Goal: Task Accomplishment & Management: Manage account settings

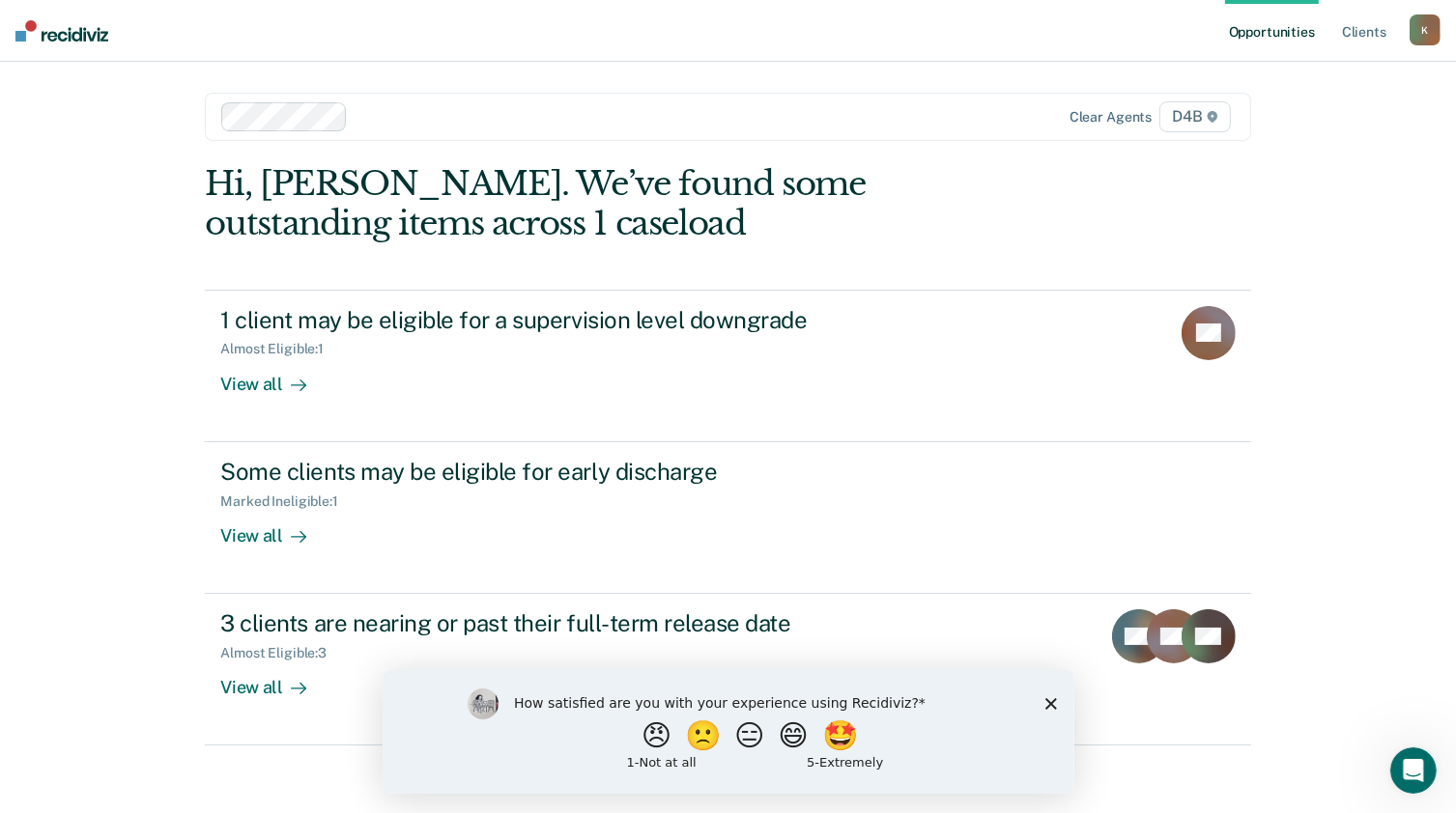
click at [1048, 704] on icon "Close survey" at bounding box center [1051, 704] width 12 height 12
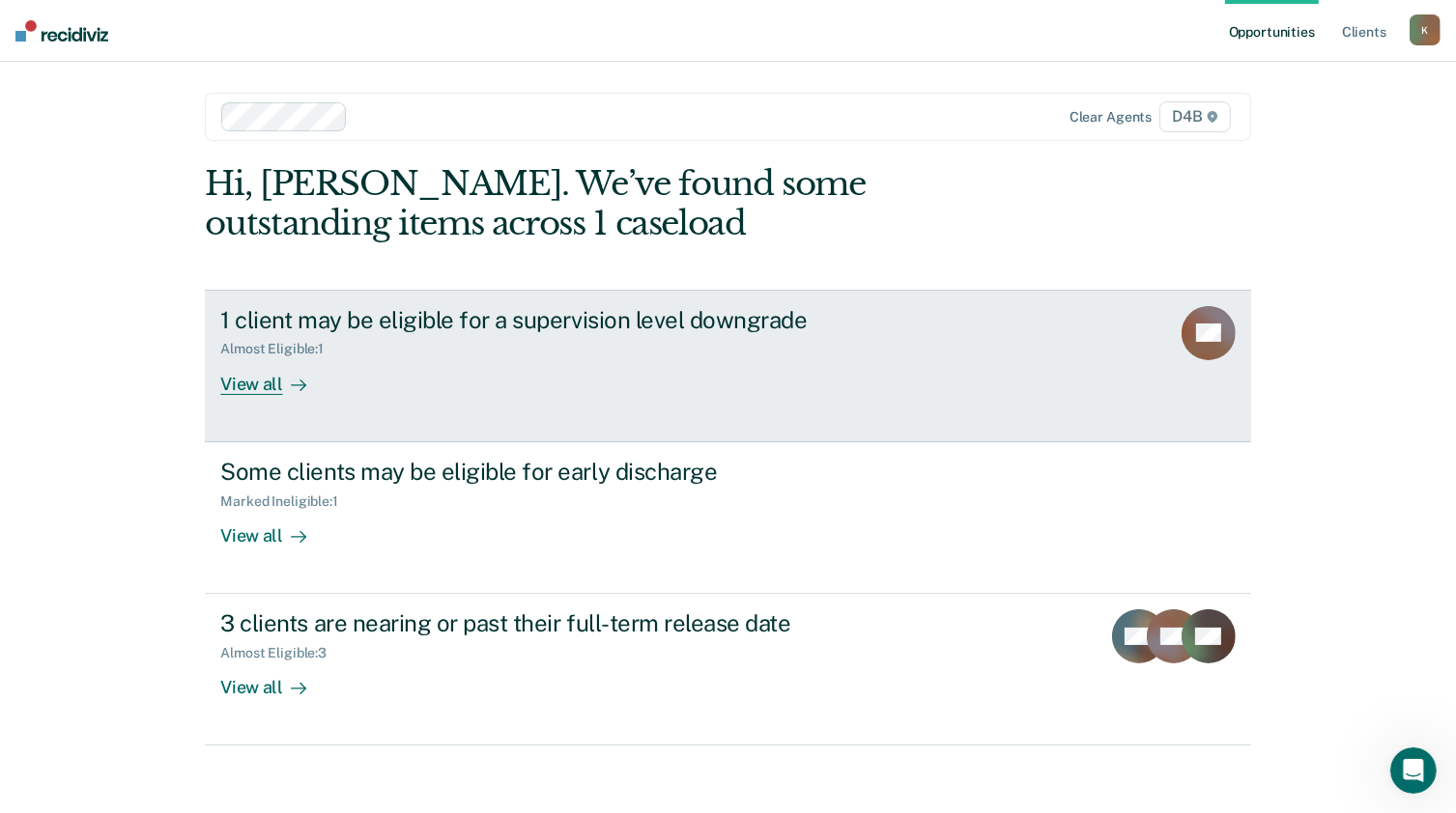
click at [264, 378] on div "View all" at bounding box center [274, 377] width 108 height 38
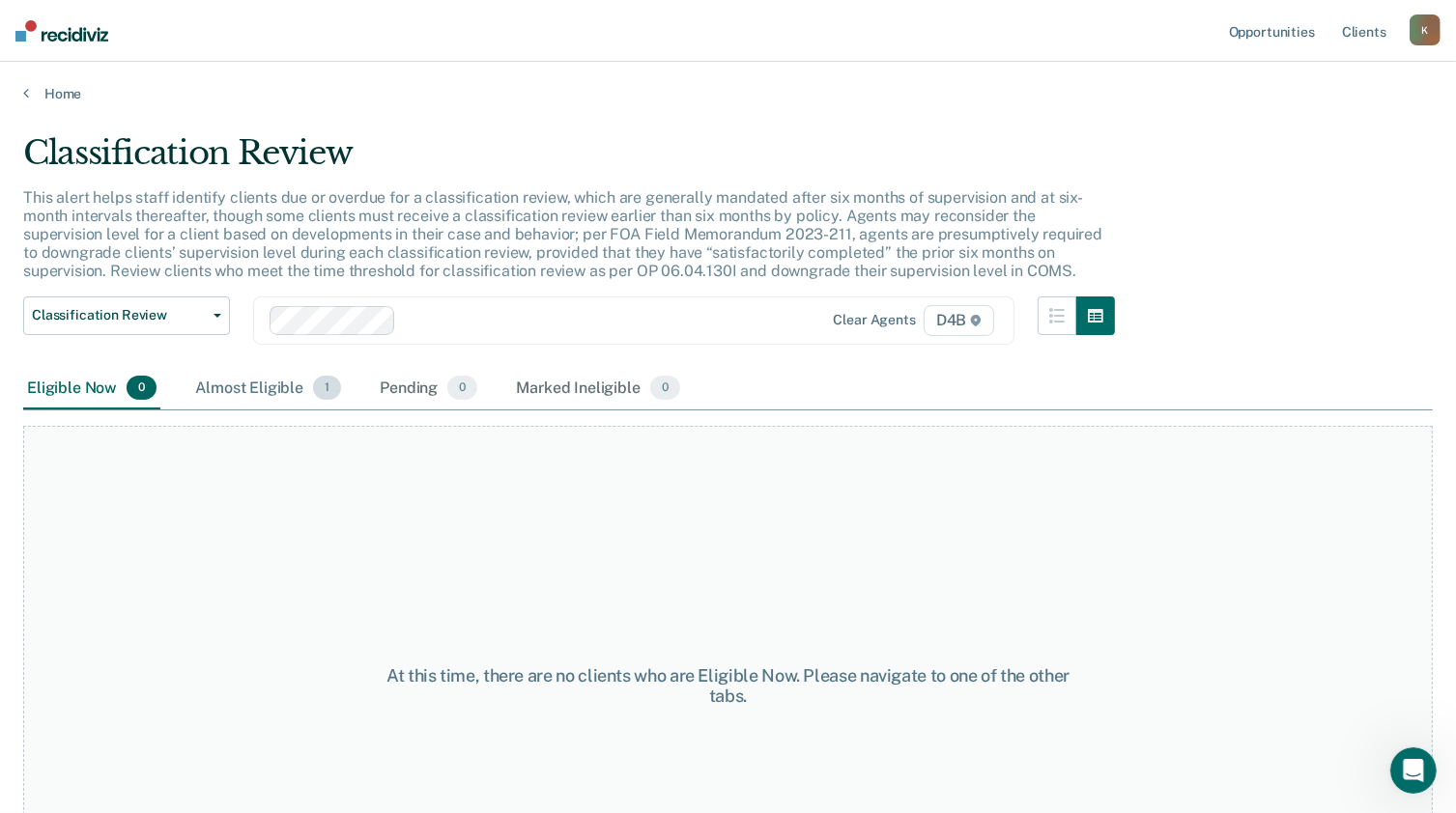
click at [273, 386] on div "Almost Eligible 1" at bounding box center [267, 389] width 154 height 43
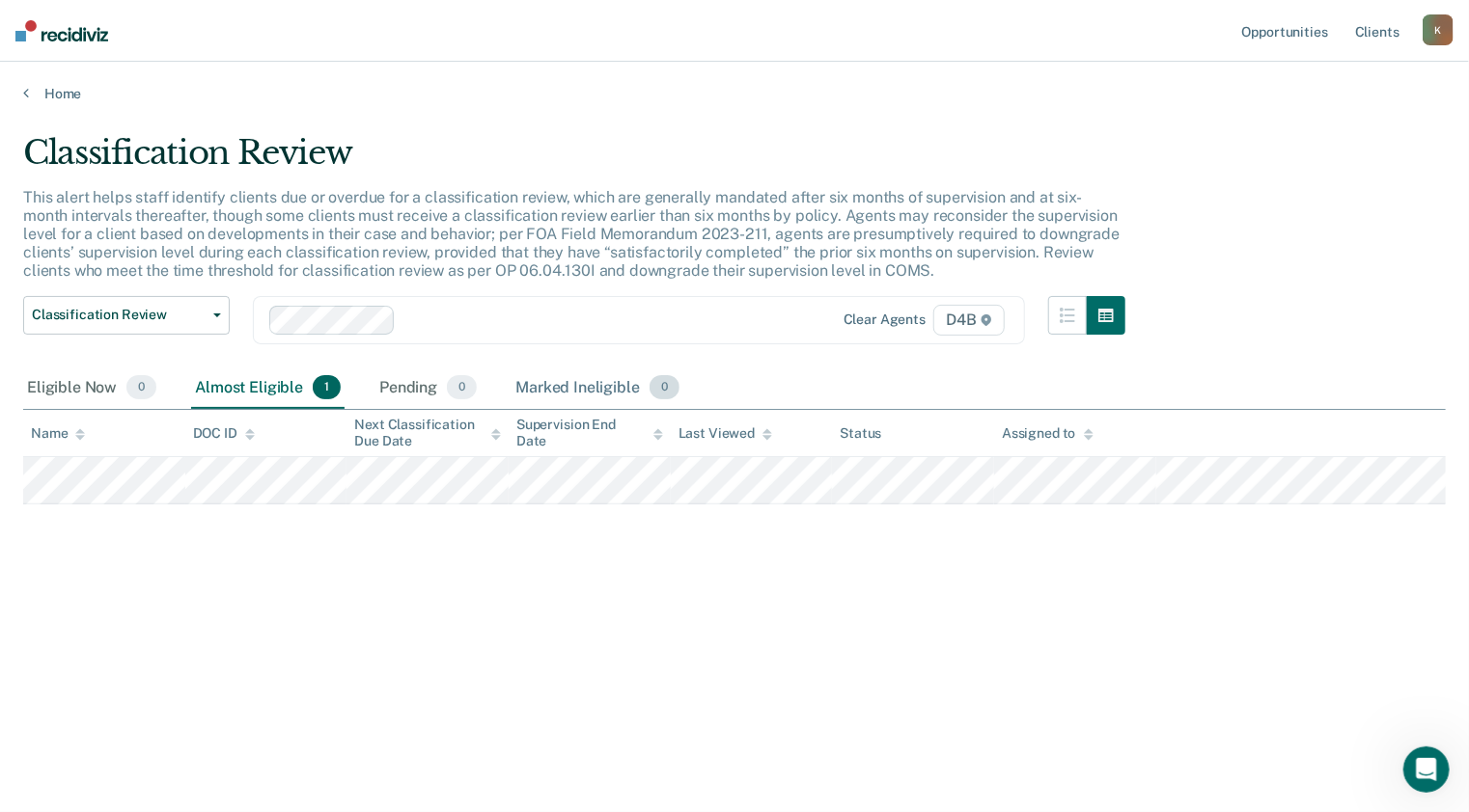
click at [561, 388] on div "Marked Ineligible 0" at bounding box center [597, 388] width 172 height 43
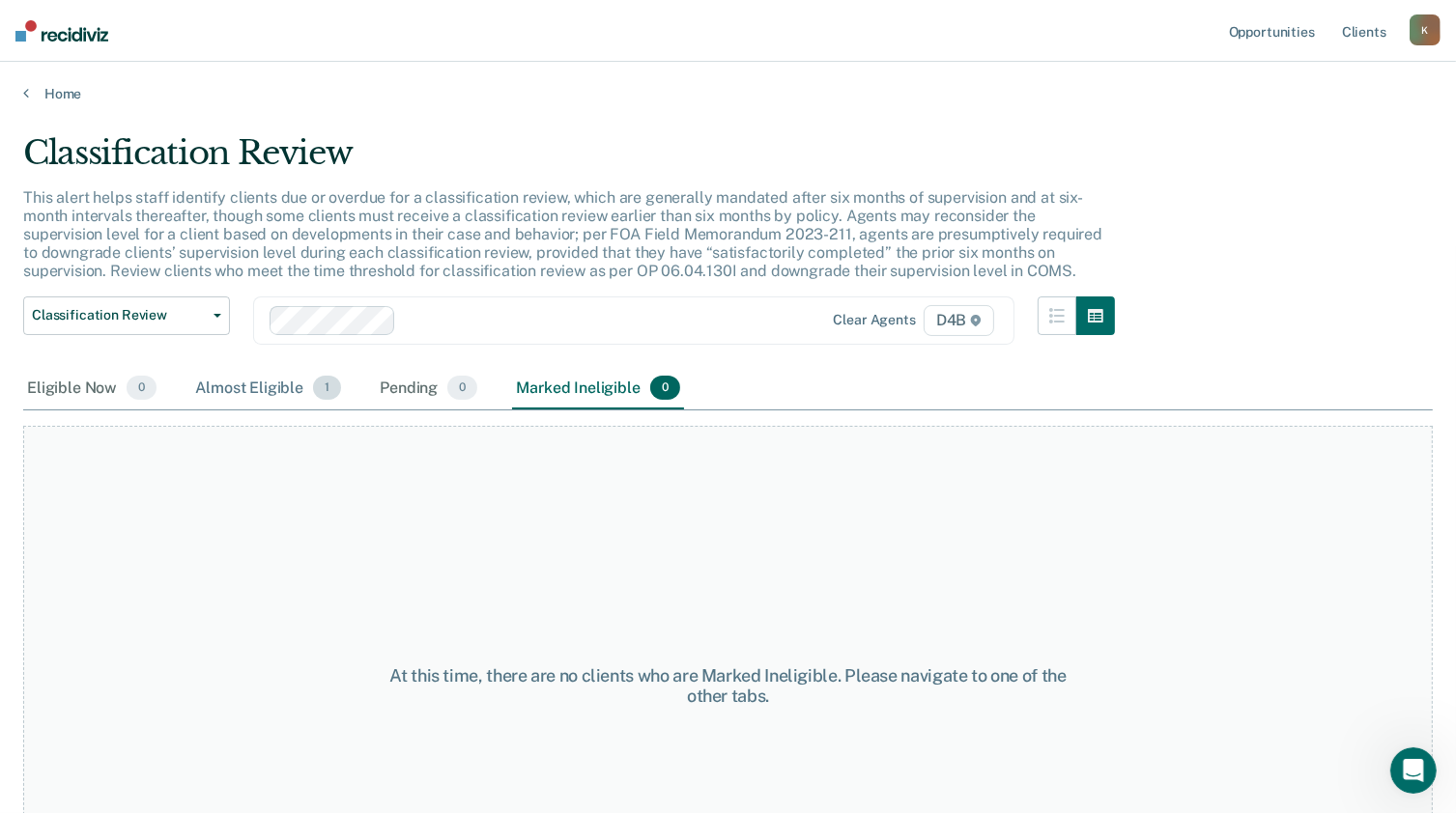
click at [258, 397] on div "Almost Eligible 1" at bounding box center [267, 389] width 154 height 43
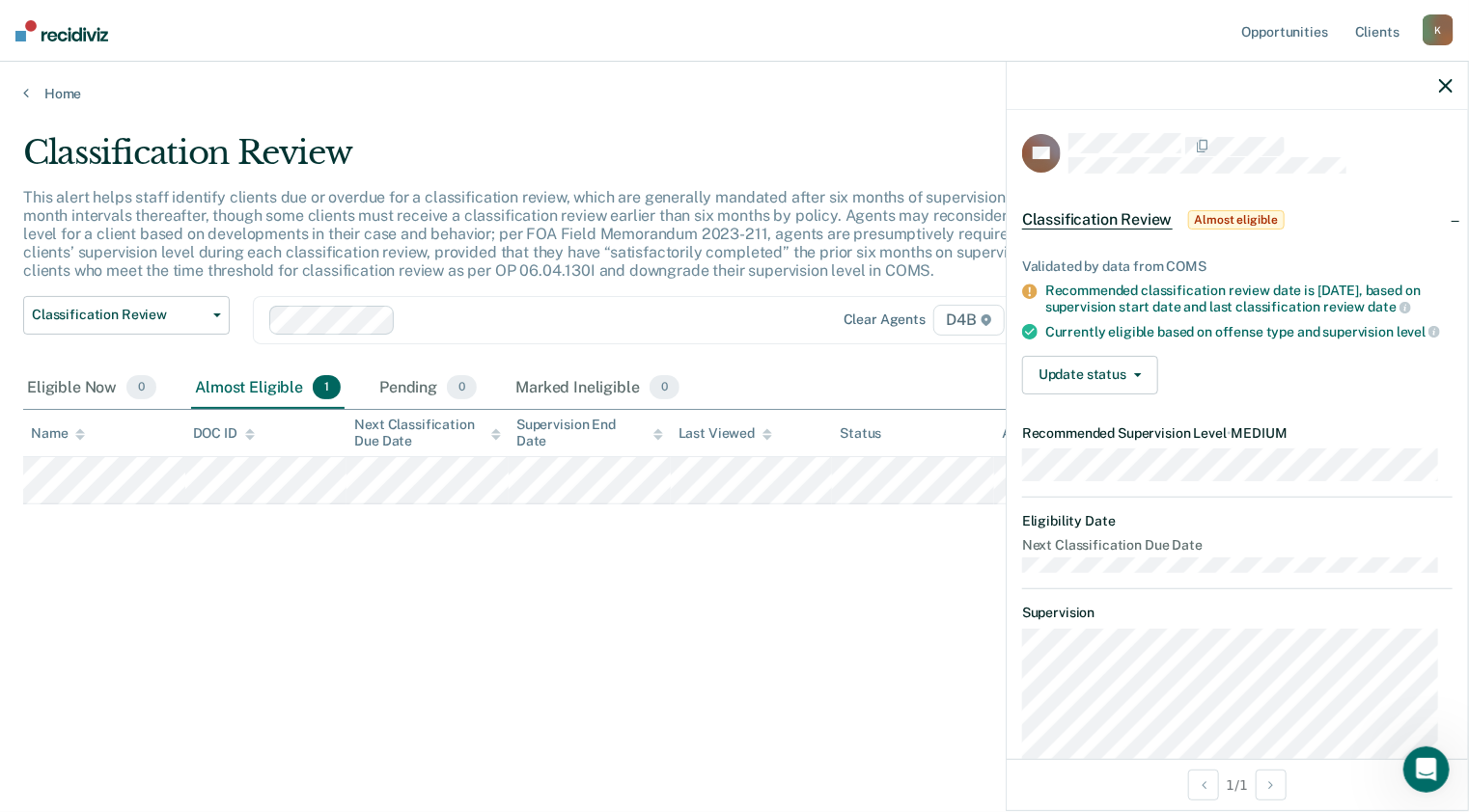
scroll to position [96, 0]
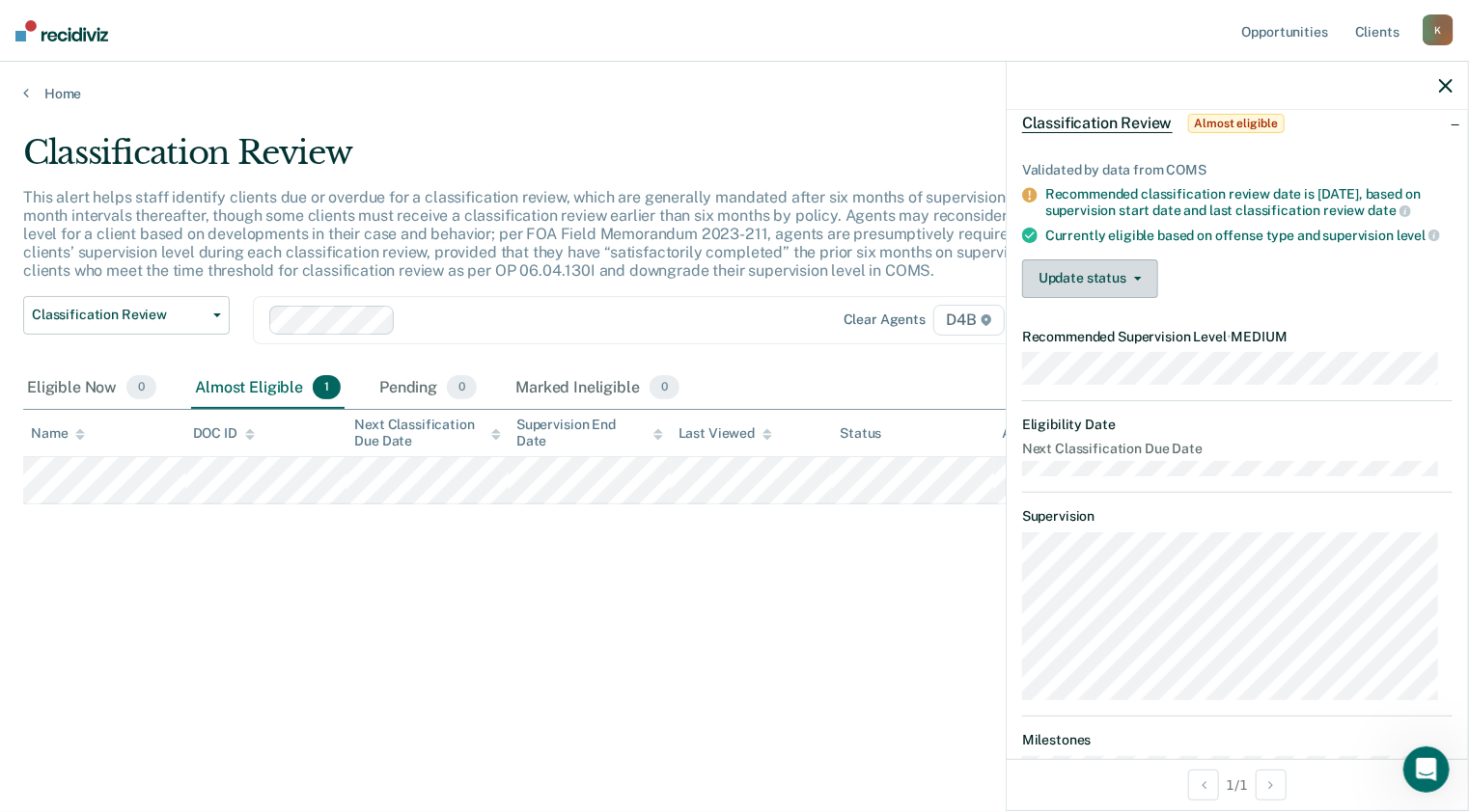
click at [1135, 281] on icon "button" at bounding box center [1138, 279] width 8 height 4
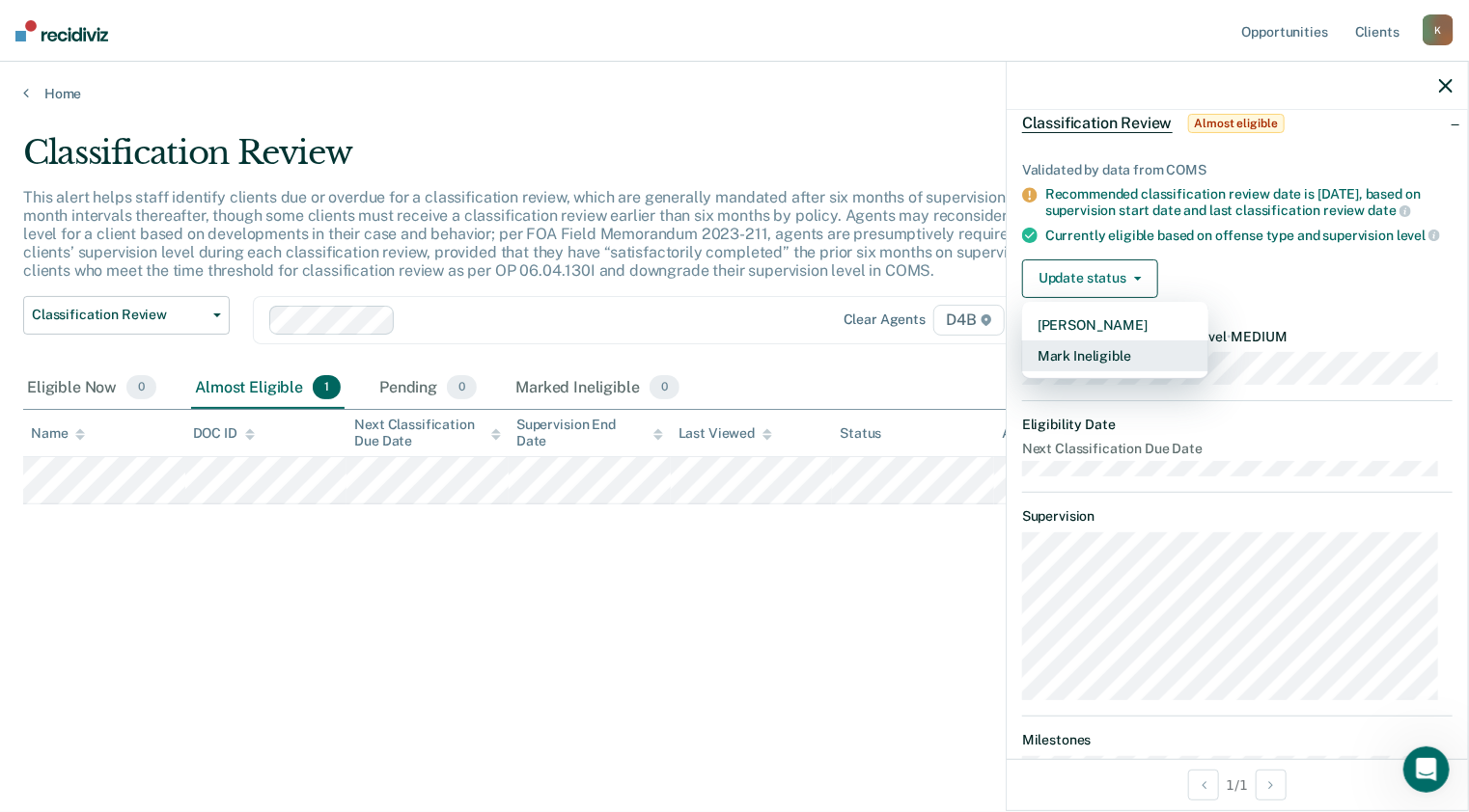
click at [1139, 371] on button "Mark Ineligible" at bounding box center [1115, 355] width 187 height 31
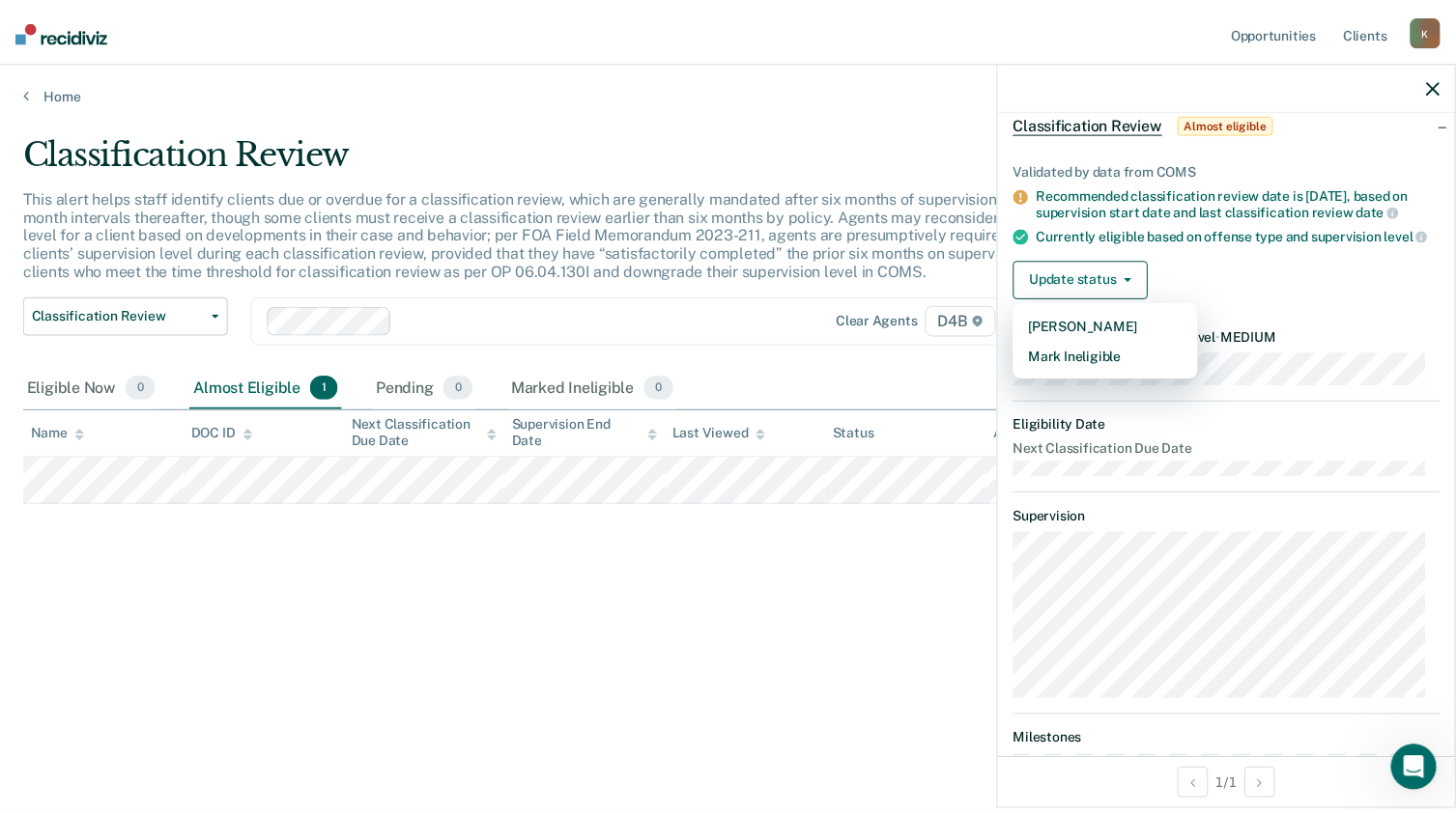
scroll to position [0, 0]
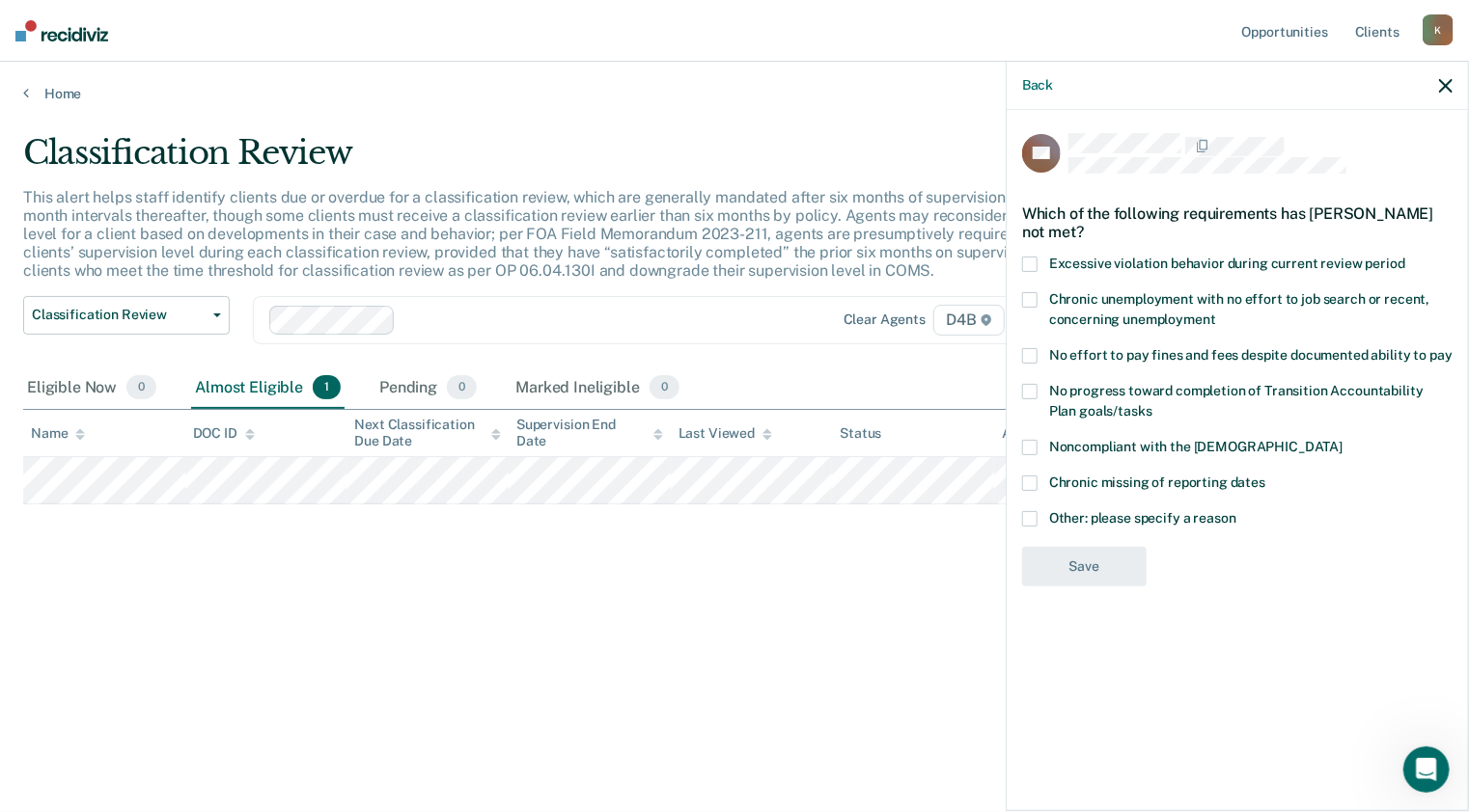
click at [1029, 442] on span at bounding box center [1030, 448] width 16 height 16
click at [1343, 440] on input "Noncompliant with the [DEMOGRAPHIC_DATA]" at bounding box center [1343, 440] width 0 height 0
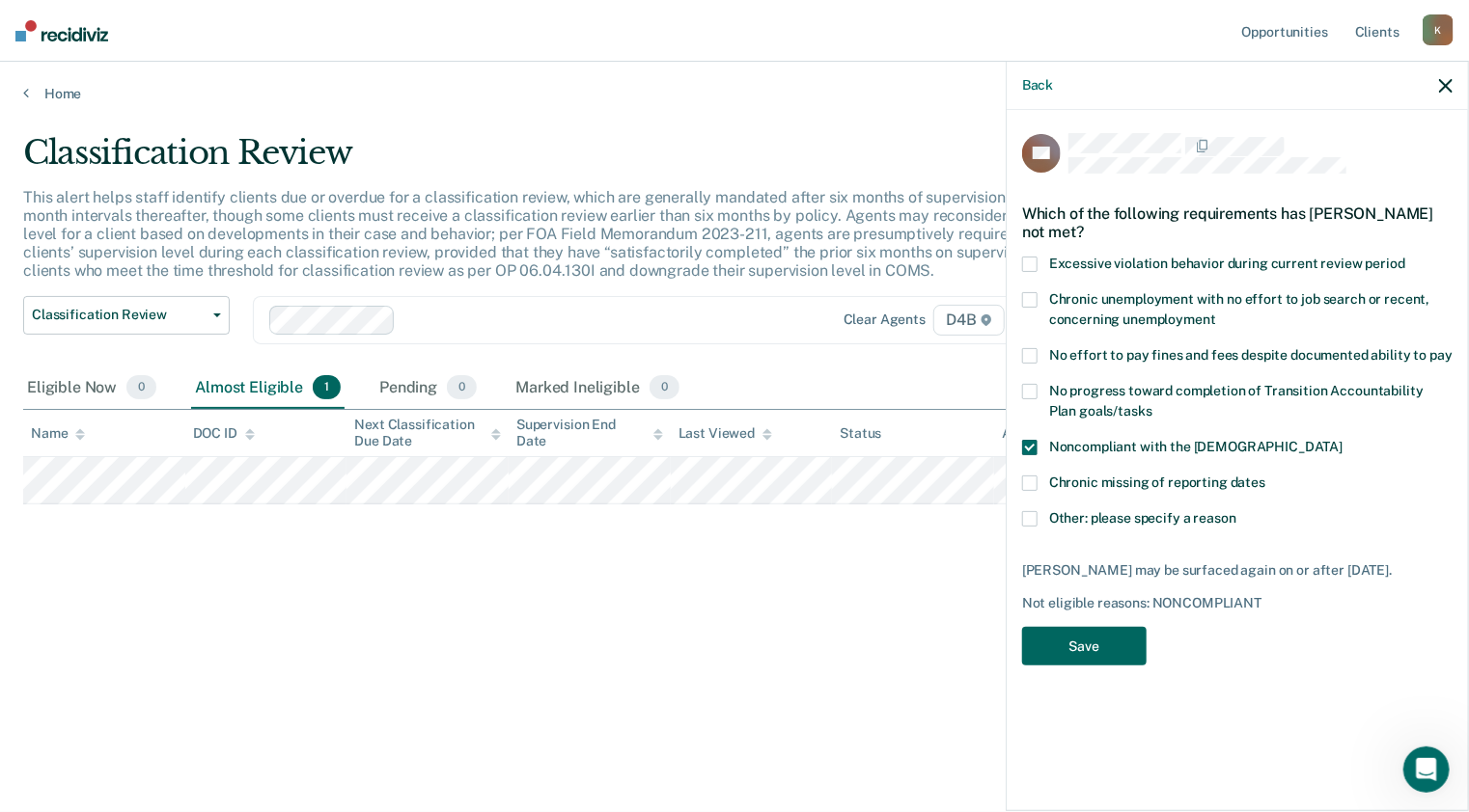
click at [1080, 644] on button "Save" at bounding box center [1084, 647] width 124 height 40
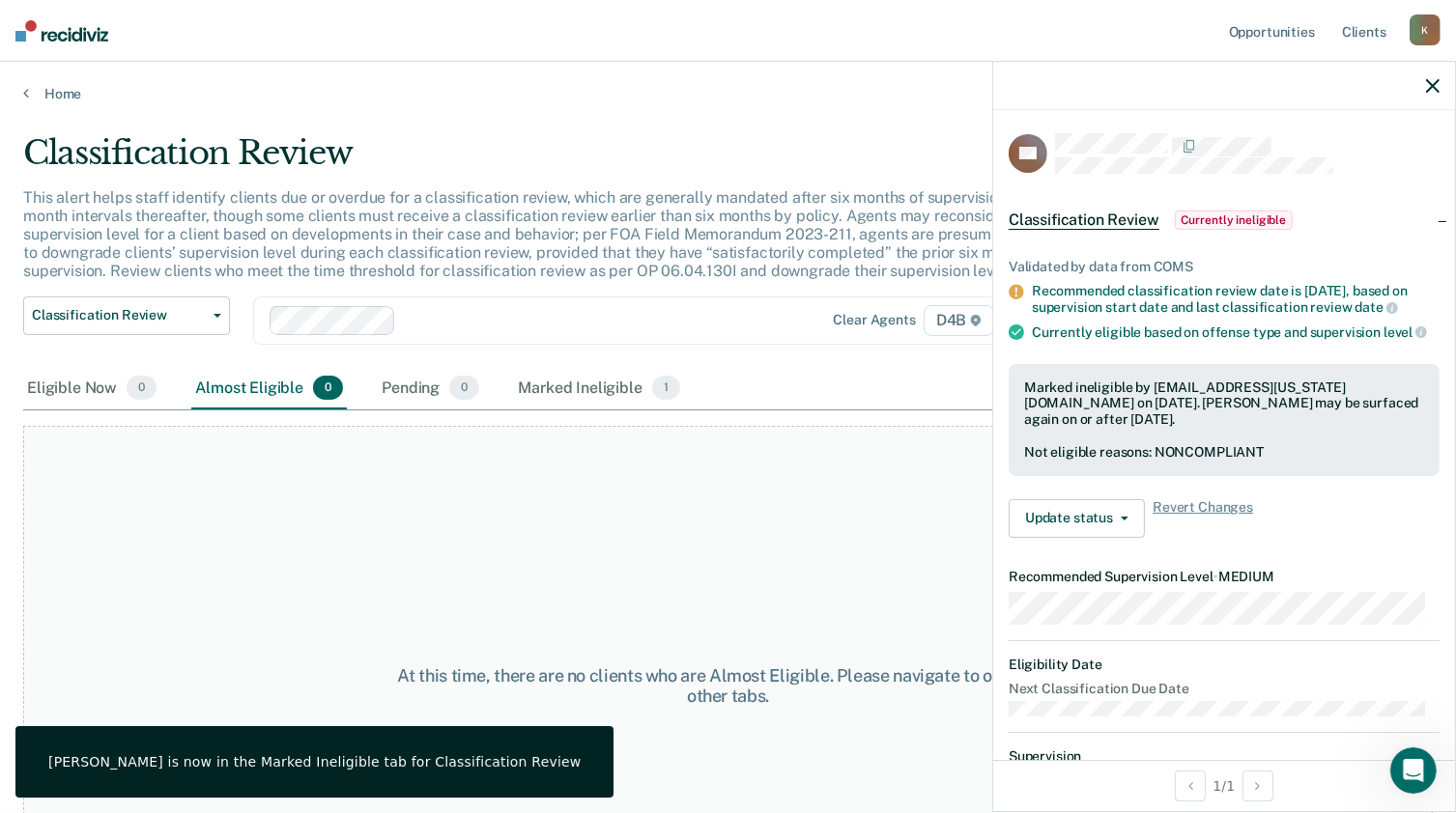
click at [781, 453] on div "At this time, there are no clients who are Almost Eligible. Please navigate to …" at bounding box center [728, 686] width 1409 height 520
click at [27, 91] on icon at bounding box center [26, 93] width 6 height 16
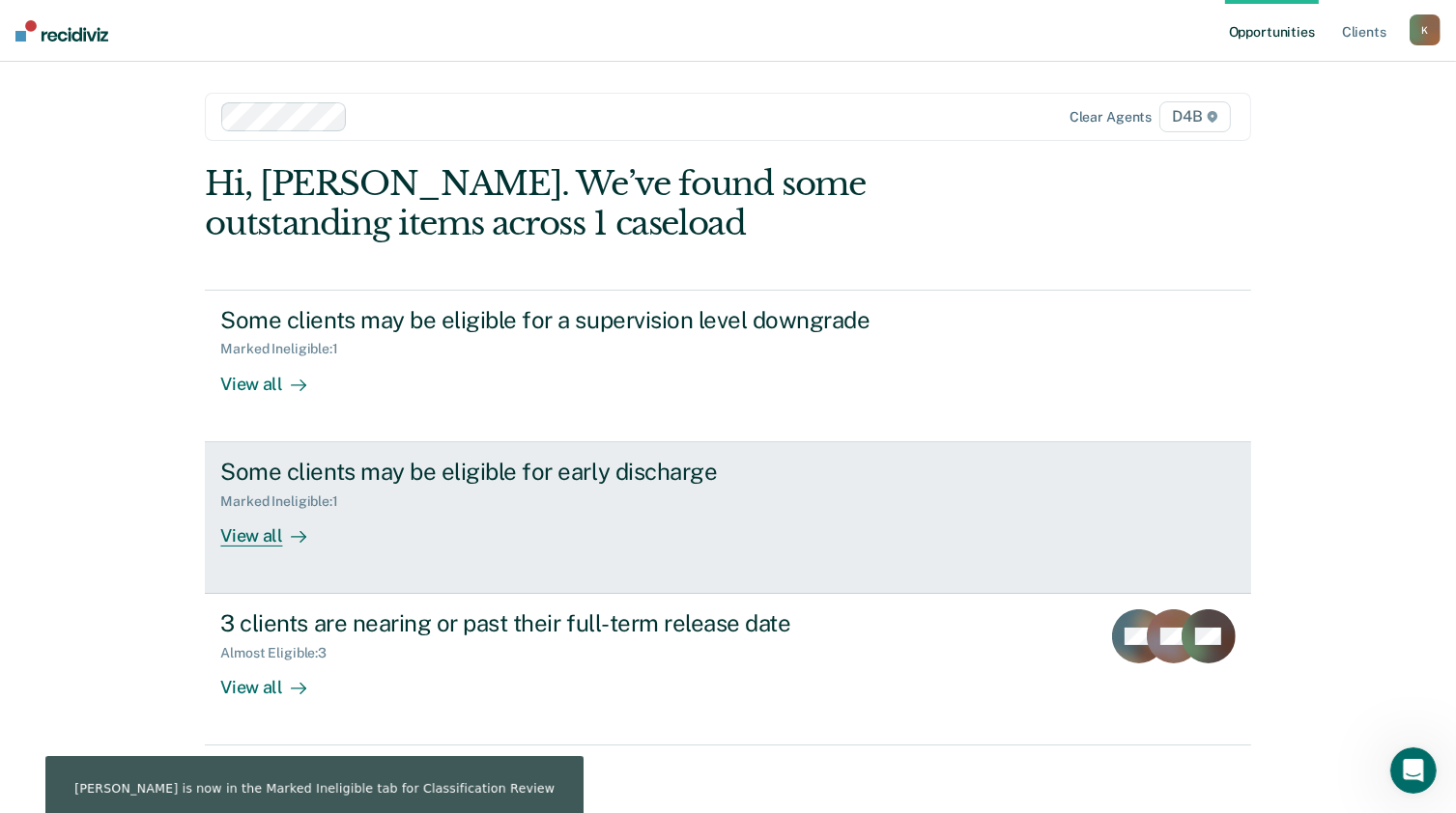
click at [237, 526] on div "View all" at bounding box center [274, 528] width 108 height 38
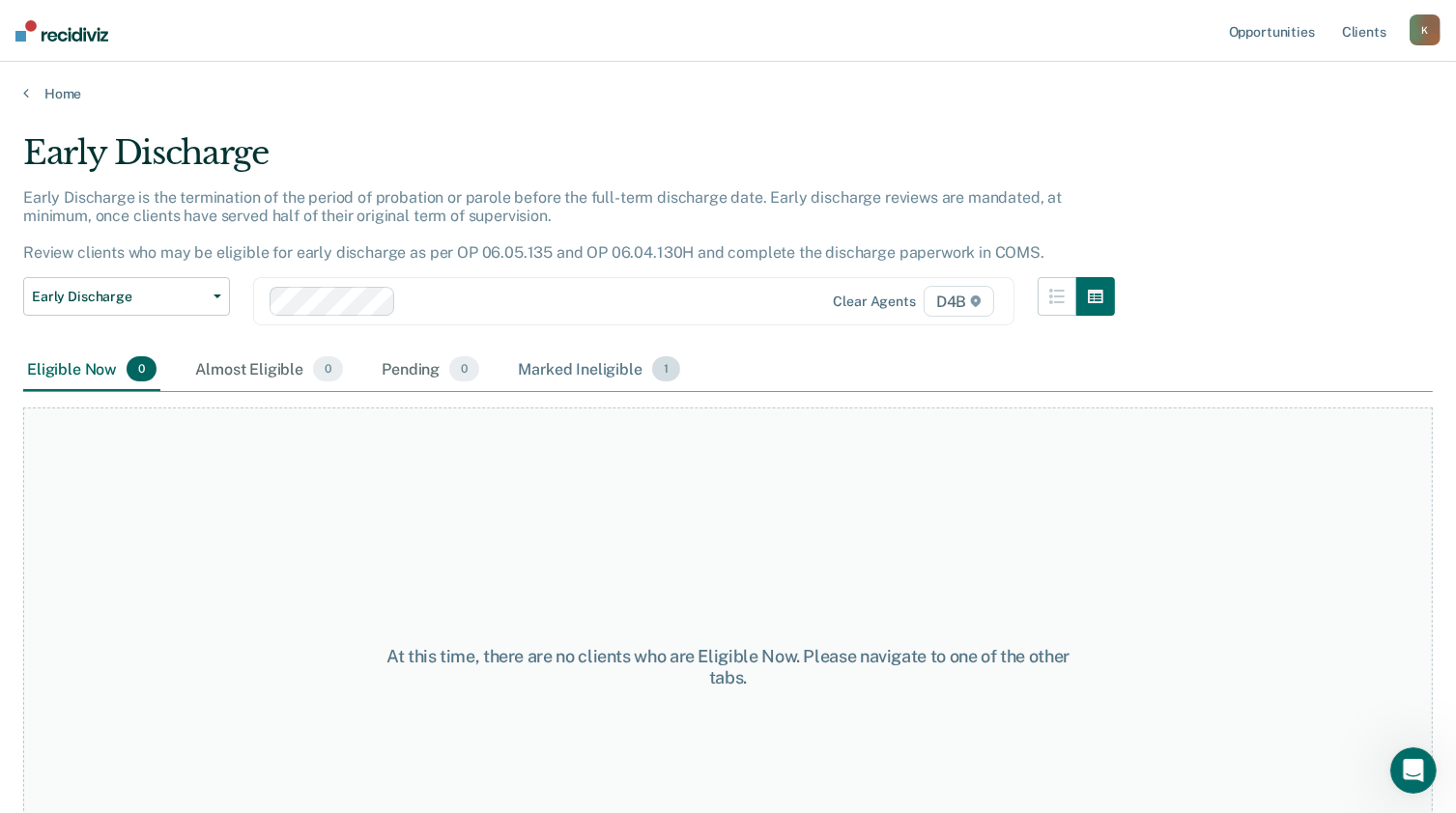
click at [571, 375] on div "Marked Ineligible 1" at bounding box center [598, 370] width 170 height 43
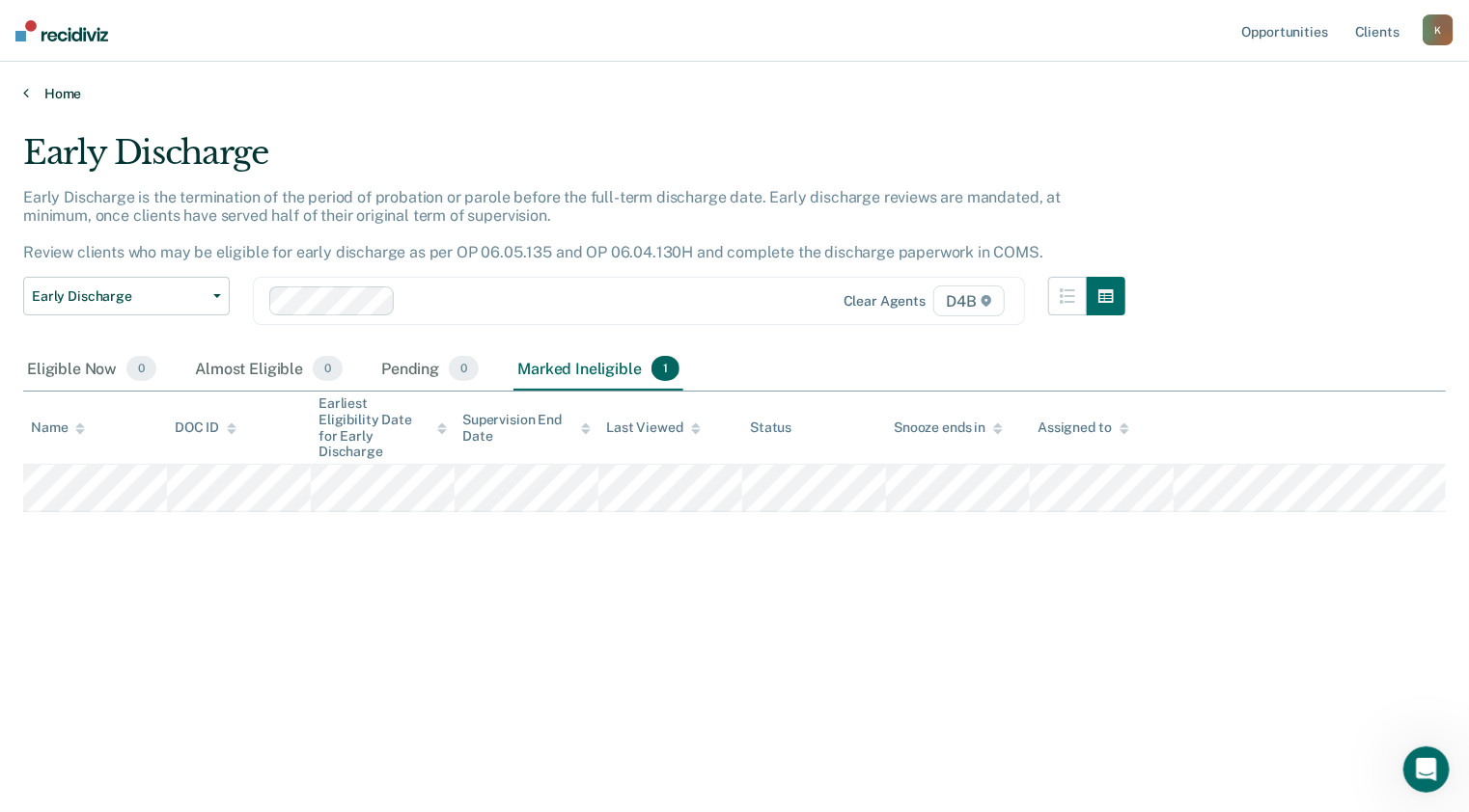
click at [63, 86] on link "Home" at bounding box center [734, 93] width 1423 height 17
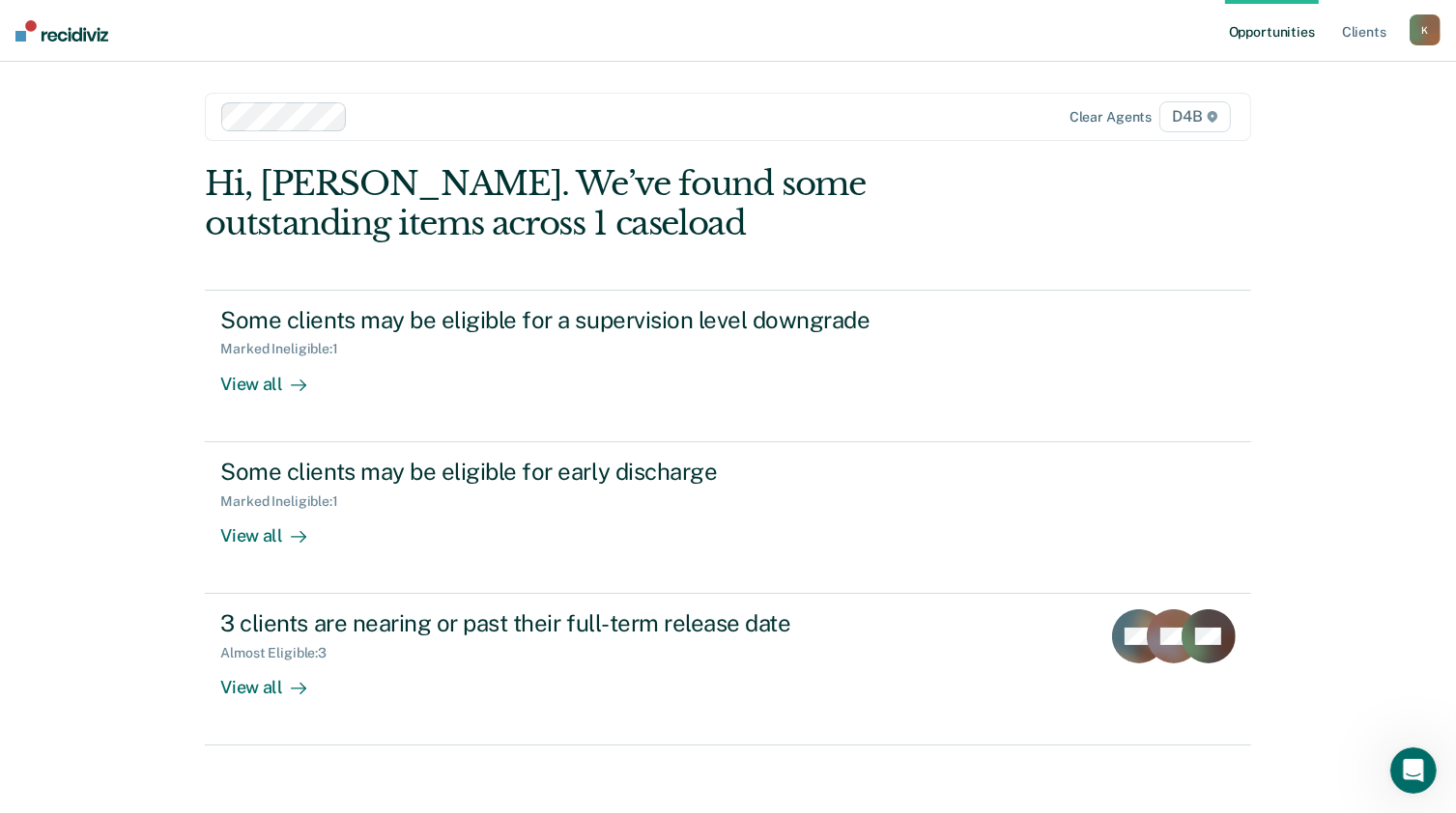
scroll to position [8, 0]
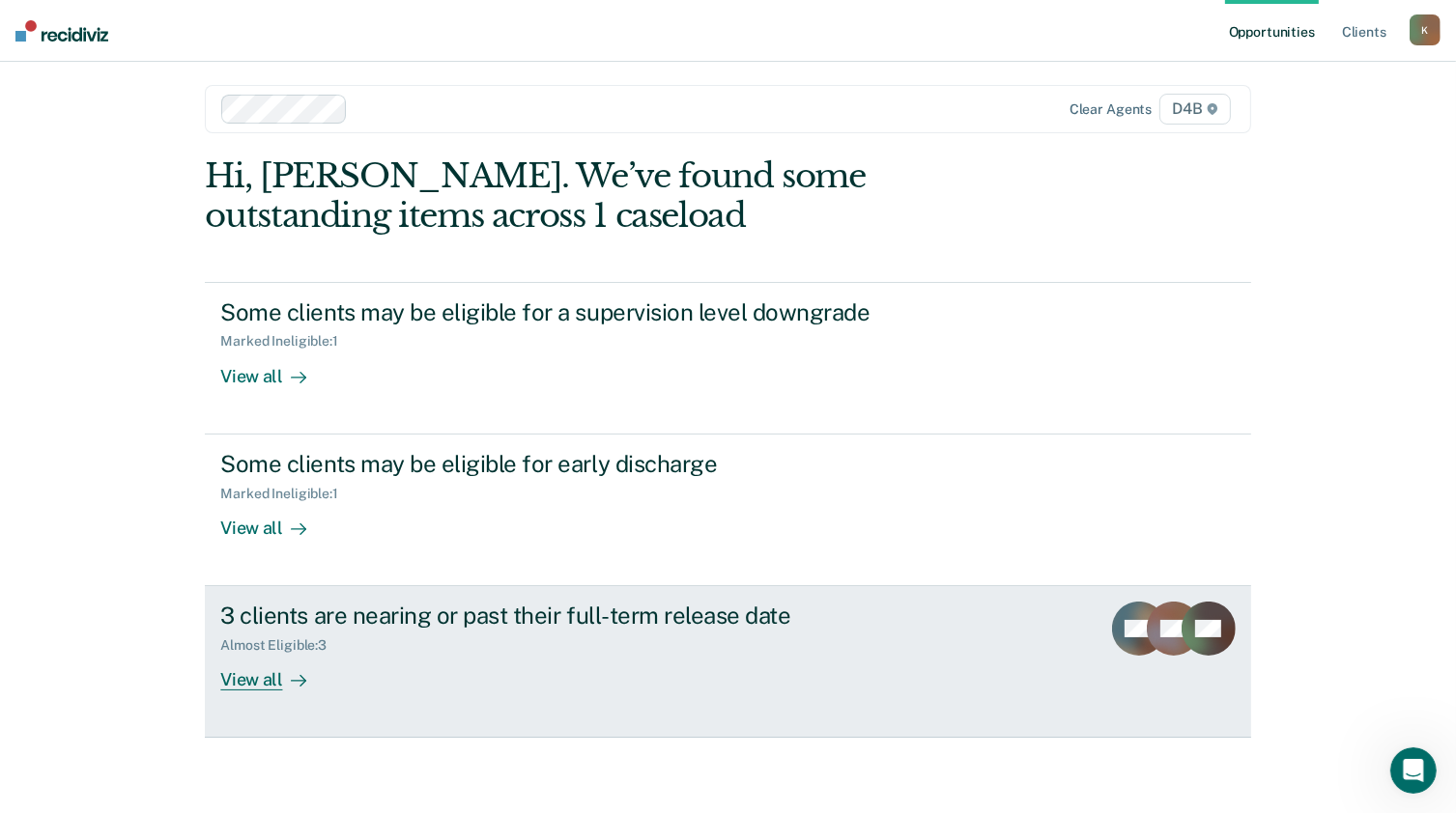
click at [260, 682] on div "View all" at bounding box center [274, 673] width 108 height 38
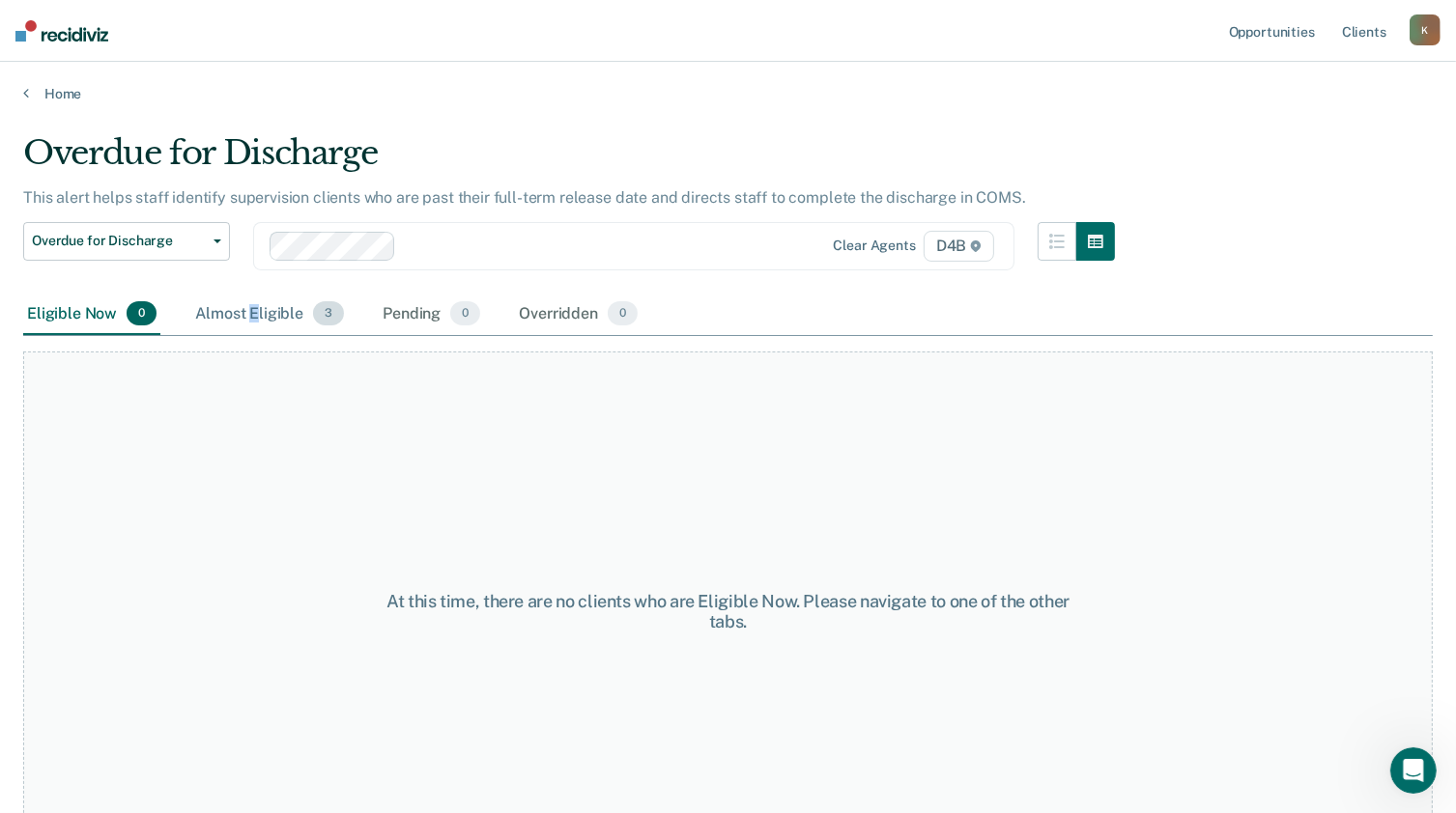
click at [253, 315] on div "Almost Eligible 3" at bounding box center [268, 314] width 156 height 43
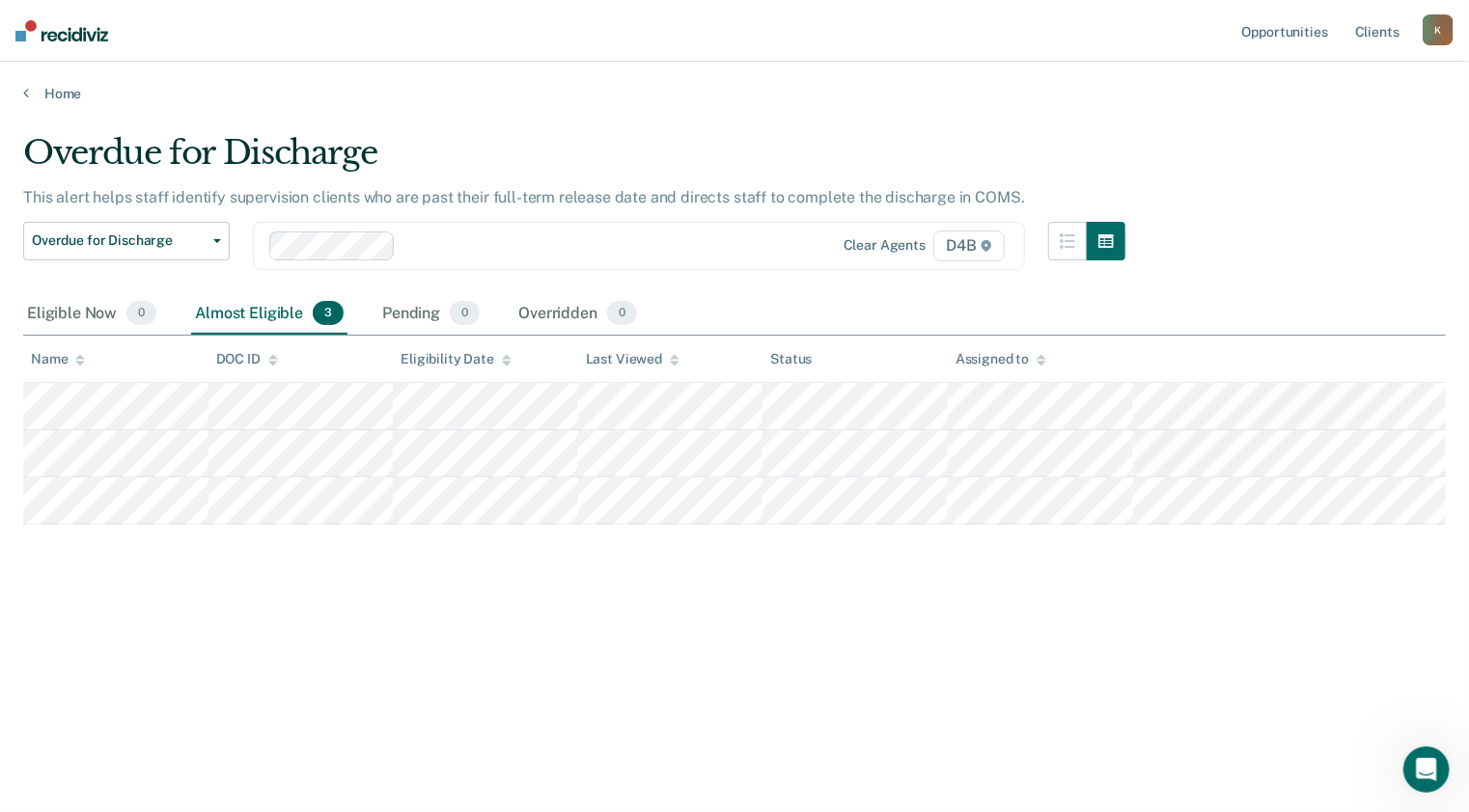
click at [405, 660] on div "Overdue for Discharge This alert helps staff identify supervision clients who a…" at bounding box center [734, 400] width 1423 height 534
